Goal: Transaction & Acquisition: Purchase product/service

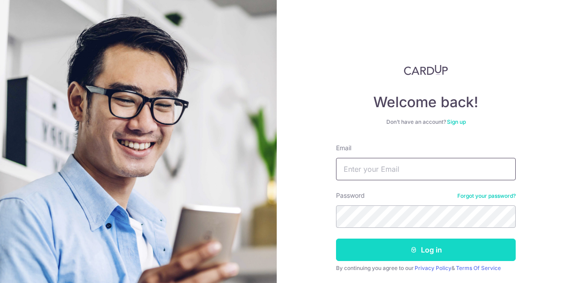
type input "eilslielis@gmail.com"
click at [401, 254] on button "Log in" at bounding box center [426, 250] width 180 height 22
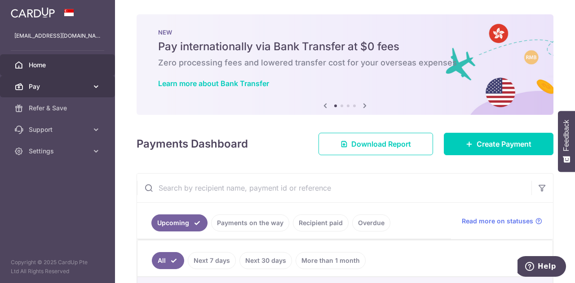
click at [71, 90] on span "Pay" at bounding box center [58, 86] width 59 height 9
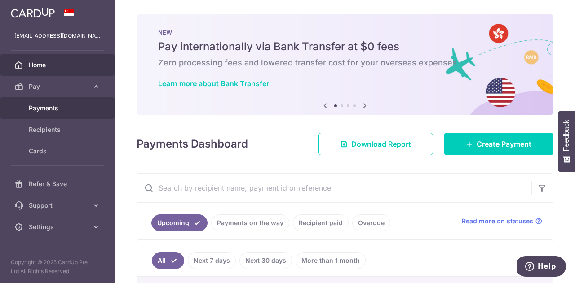
click at [71, 109] on span "Payments" at bounding box center [58, 108] width 59 height 9
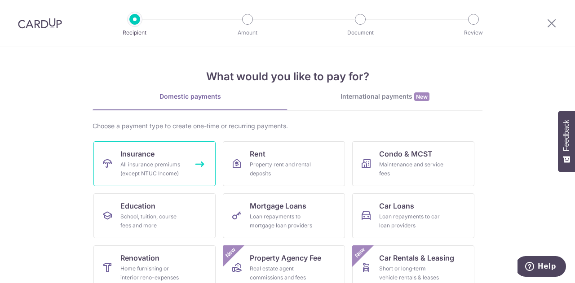
click at [153, 172] on div "All insurance premiums (except NTUC Income)" at bounding box center [152, 169] width 65 height 18
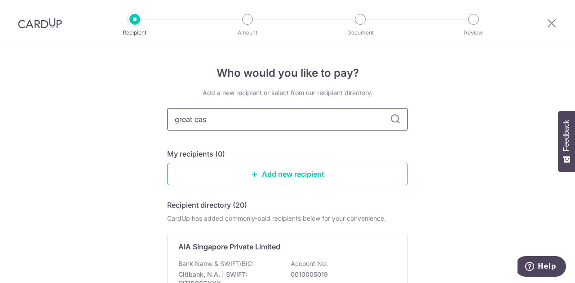
type input "great east"
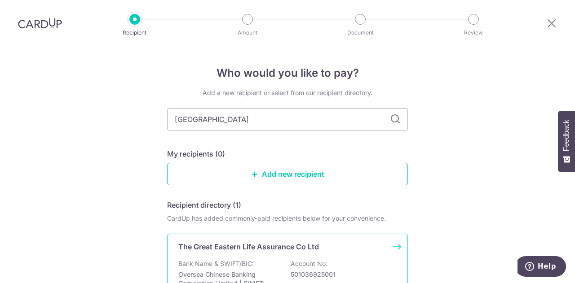
click at [250, 255] on div "The Great Eastern Life Assurance Co Ltd Bank Name & SWIFT/BIC: Oversea Chinese …" at bounding box center [287, 278] width 241 height 88
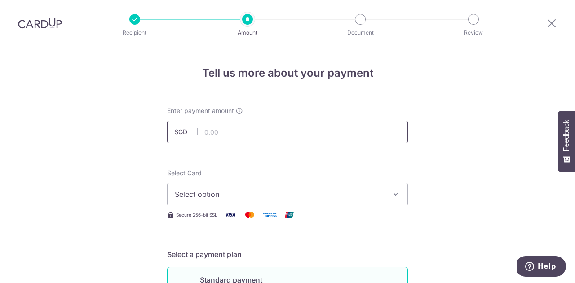
click at [227, 134] on input "text" at bounding box center [287, 132] width 241 height 22
type input "430.42"
click at [213, 196] on span "Select option" at bounding box center [279, 194] width 209 height 11
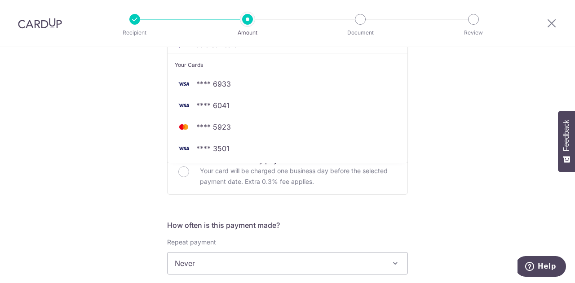
scroll to position [136, 0]
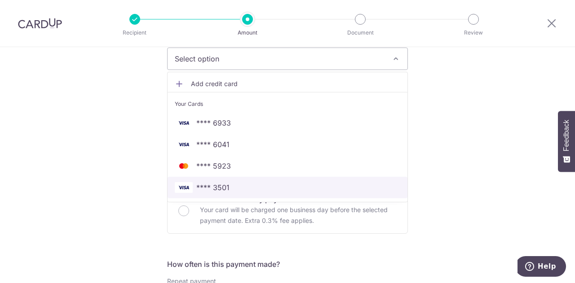
click at [213, 182] on span "**** 3501" at bounding box center [212, 187] width 33 height 11
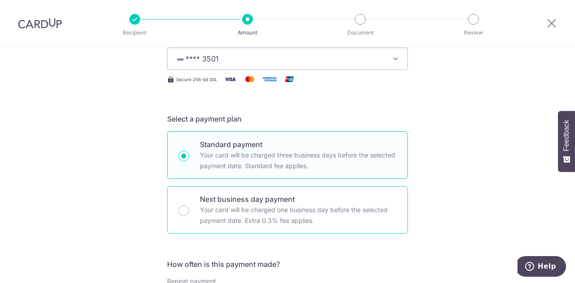
scroll to position [270, 0]
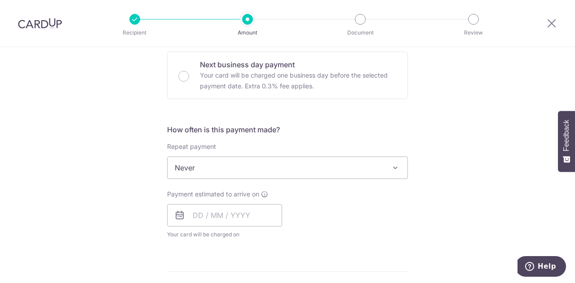
click at [215, 167] on span "Never" at bounding box center [288, 168] width 240 height 22
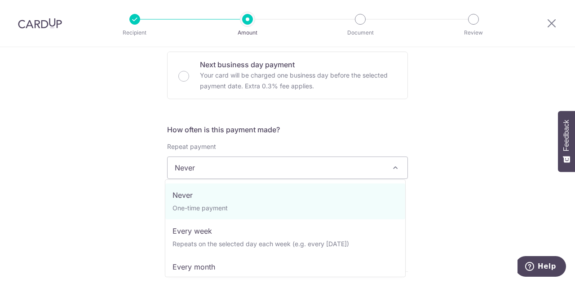
click at [215, 167] on span "Never" at bounding box center [288, 168] width 240 height 22
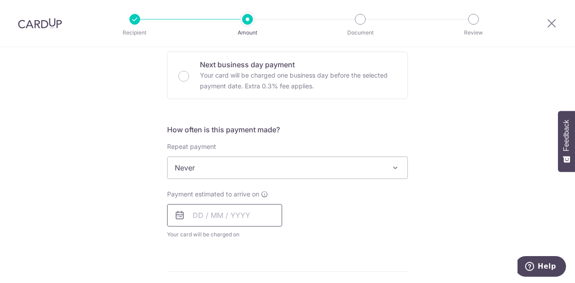
click at [205, 209] on input "text" at bounding box center [224, 215] width 115 height 22
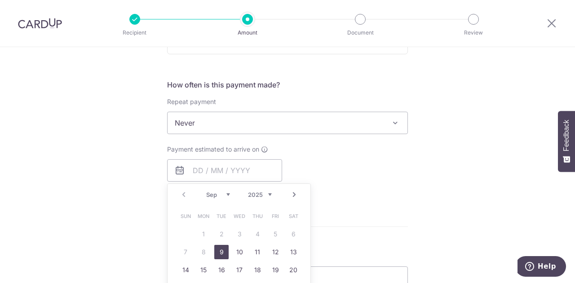
click at [217, 254] on link "9" at bounding box center [221, 252] width 14 height 14
type input "09/09/2025"
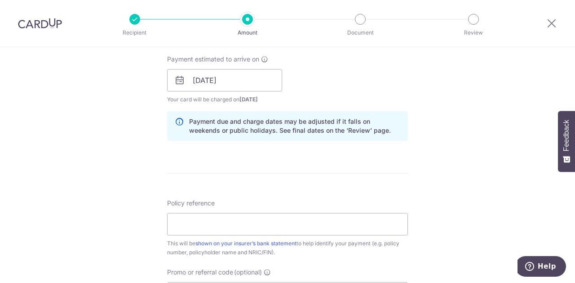
scroll to position [463, 0]
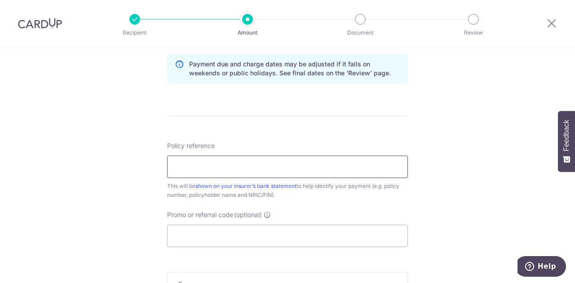
click at [294, 170] on input "Policy reference" at bounding box center [287, 167] width 241 height 22
type input "0103529054"
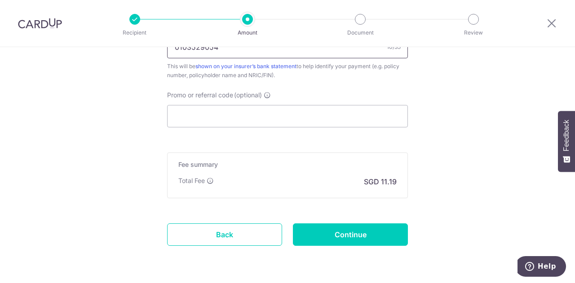
scroll to position [584, 0]
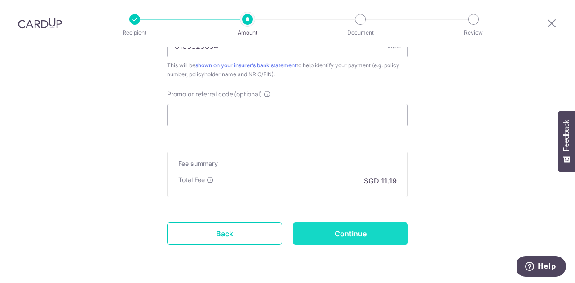
click at [349, 233] on input "Continue" at bounding box center [350, 234] width 115 height 22
type input "Create Schedule"
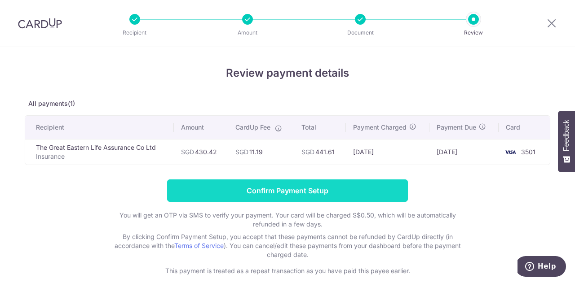
click at [304, 188] on input "Confirm Payment Setup" at bounding box center [287, 191] width 241 height 22
